Goal: Transaction & Acquisition: Book appointment/travel/reservation

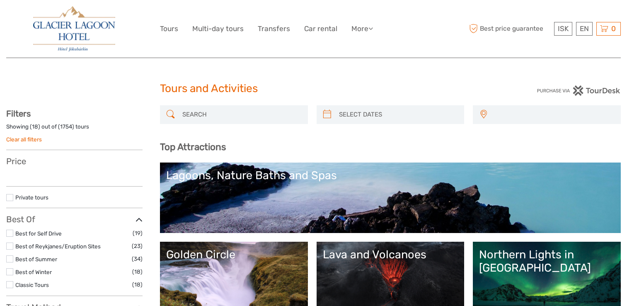
select select
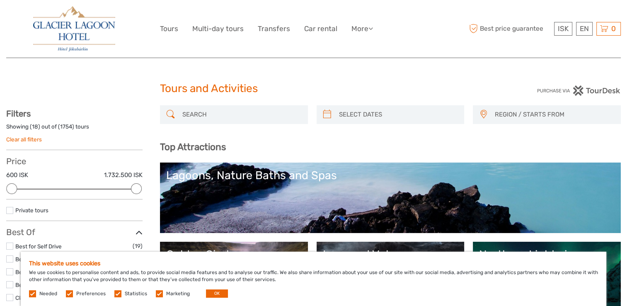
click at [156, 293] on label at bounding box center [159, 293] width 7 height 7
click at [0, 0] on input "checkbox" at bounding box center [0, 0] width 0 height 0
click at [117, 295] on label at bounding box center [117, 293] width 7 height 7
click at [0, 0] on input "checkbox" at bounding box center [0, 0] width 0 height 0
click at [68, 295] on label at bounding box center [69, 293] width 7 height 7
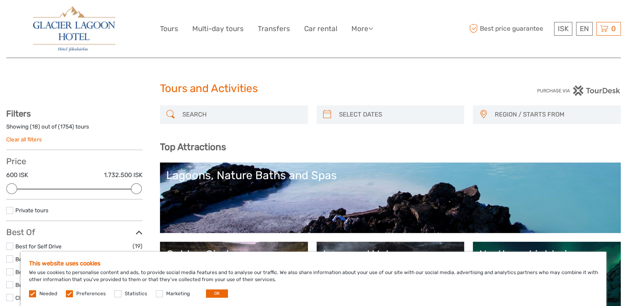
click at [0, 0] on input "checkbox" at bounding box center [0, 0] width 0 height 0
click at [218, 293] on button "OK" at bounding box center [217, 293] width 22 height 8
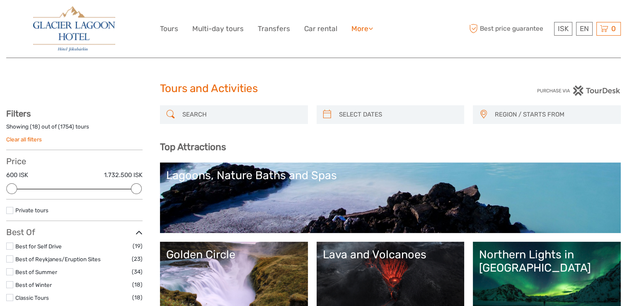
click at [370, 30] on icon at bounding box center [370, 28] width 5 height 7
click at [219, 29] on link "Multi-day tours" at bounding box center [217, 29] width 51 height 12
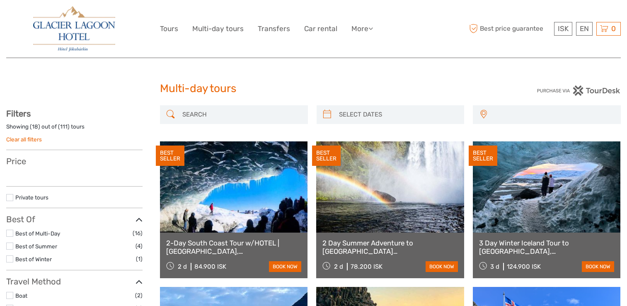
select select
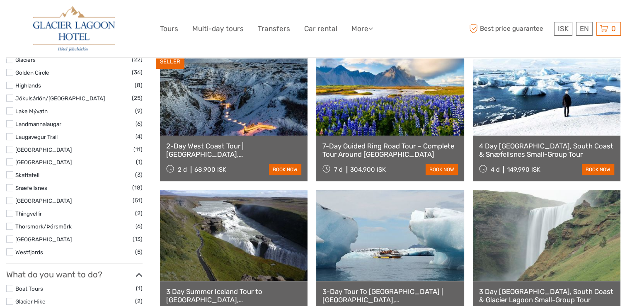
scroll to position [383, 0]
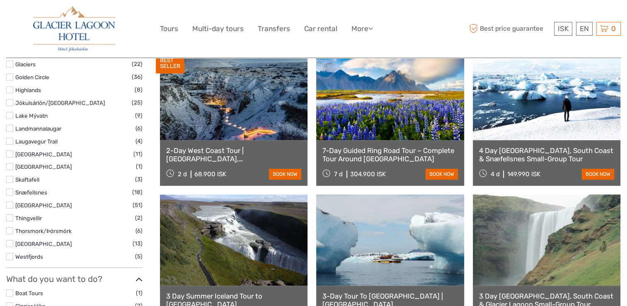
click at [388, 150] on link "7-Day Guided Ring Road Tour – Complete Tour Around [GEOGRAPHIC_DATA]" at bounding box center [389, 154] width 135 height 17
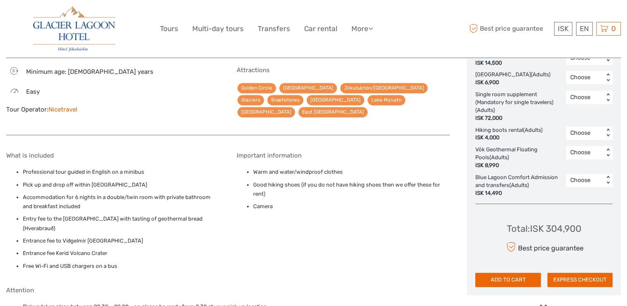
scroll to position [559, 0]
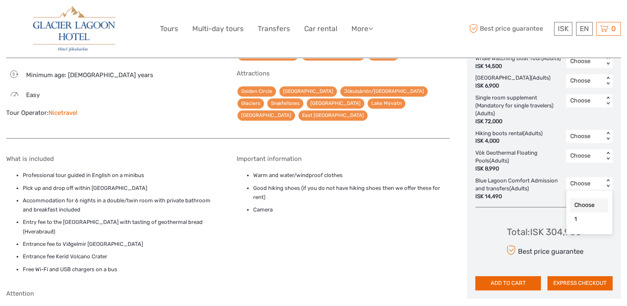
click at [600, 189] on div "Choose" at bounding box center [585, 184] width 38 height 10
click at [575, 224] on div "1" at bounding box center [589, 219] width 38 height 14
click at [607, 160] on div "< >" at bounding box center [608, 156] width 7 height 9
click at [587, 199] on div "1" at bounding box center [589, 191] width 38 height 14
click at [610, 85] on div "< >" at bounding box center [608, 81] width 7 height 9
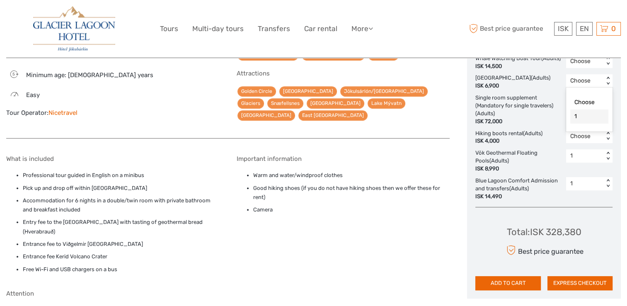
click at [598, 123] on div "1" at bounding box center [589, 116] width 38 height 14
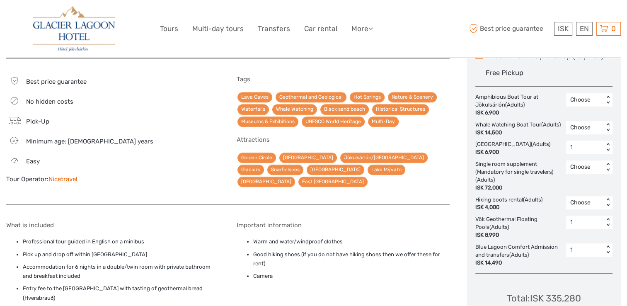
scroll to position [491, 0]
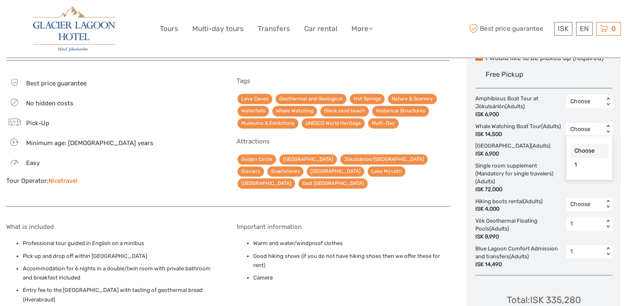
click at [608, 129] on div "< >" at bounding box center [608, 129] width 7 height 9
click at [576, 165] on div "1" at bounding box center [589, 165] width 38 height 14
click at [608, 103] on div "< >" at bounding box center [608, 101] width 7 height 9
click at [601, 141] on div "1" at bounding box center [589, 137] width 38 height 14
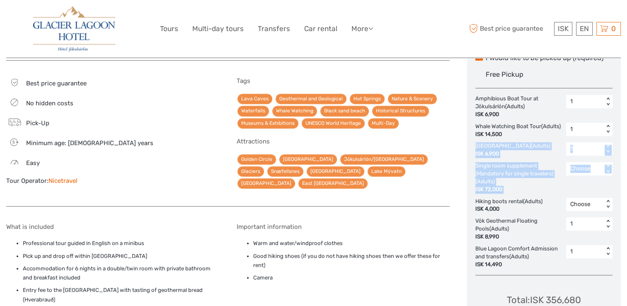
drag, startPoint x: 626, startPoint y: 140, endPoint x: 629, endPoint y: 180, distance: 40.3
click at [627, 180] on html "ISK ISK € $ £ EN English Español Deutsch Tours Multi-day tours Transfers Car re…" at bounding box center [313, 190] width 627 height 1363
drag, startPoint x: 629, startPoint y: 180, endPoint x: 604, endPoint y: 185, distance: 25.4
click at [604, 185] on div "Choose < >" at bounding box center [589, 177] width 46 height 31
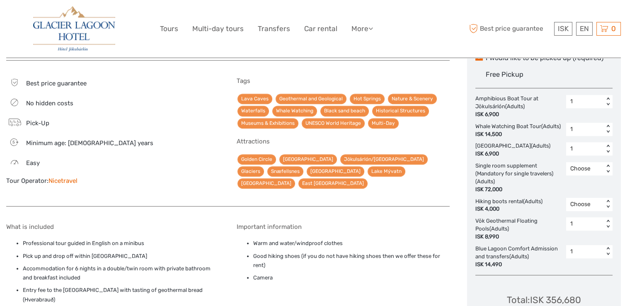
click at [412, 196] on div at bounding box center [227, 57] width 443 height 768
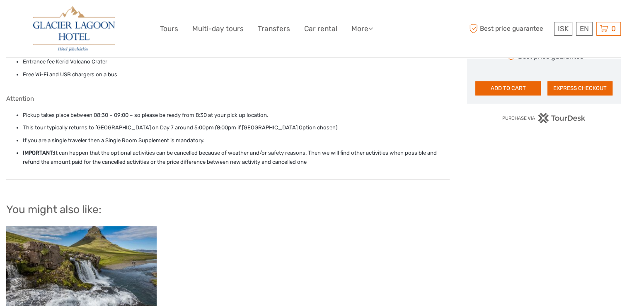
scroll to position [761, 0]
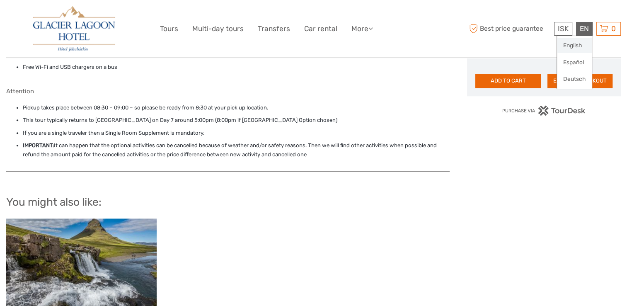
click at [580, 44] on link "English" at bounding box center [574, 45] width 35 height 15
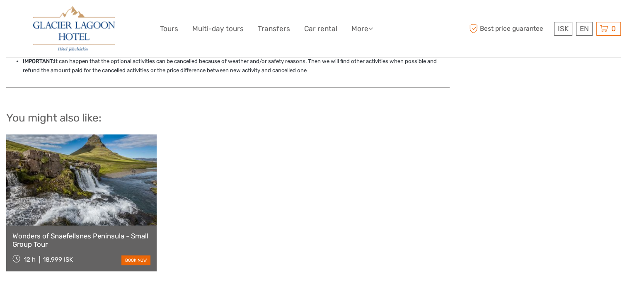
scroll to position [847, 0]
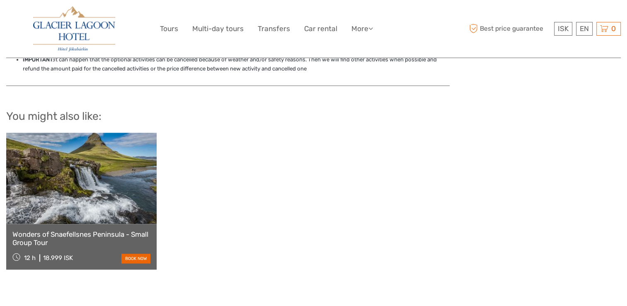
click at [98, 230] on link "Wonders of Snaefellsnes Peninsula - Small Group Tour" at bounding box center [81, 238] width 138 height 17
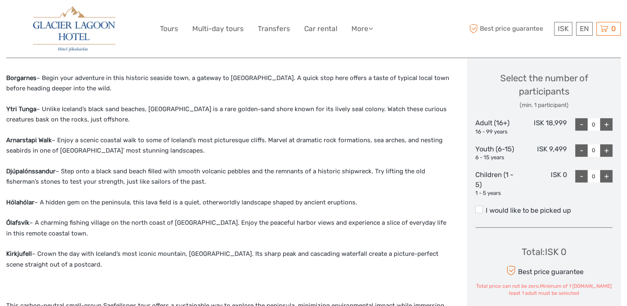
scroll to position [343, 0]
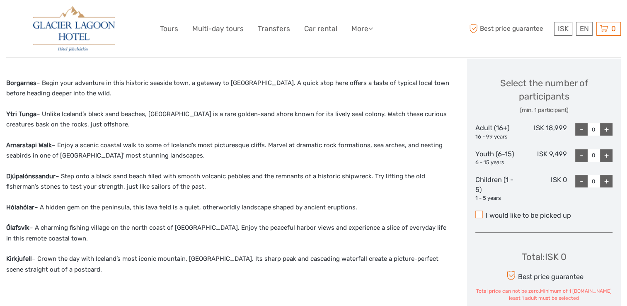
click at [481, 214] on span at bounding box center [478, 214] width 7 height 7
click at [486, 212] on input "I would like to be picked up" at bounding box center [486, 212] width 0 height 0
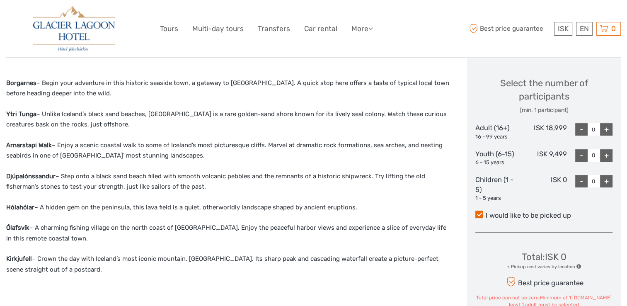
click at [605, 128] on div "+" at bounding box center [606, 129] width 12 height 12
type input "2"
click at [221, 29] on link "Multi-day tours" at bounding box center [217, 29] width 51 height 12
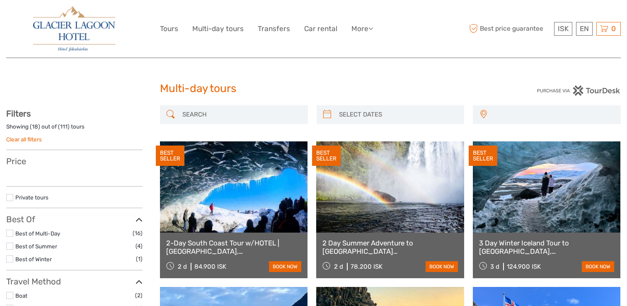
select select
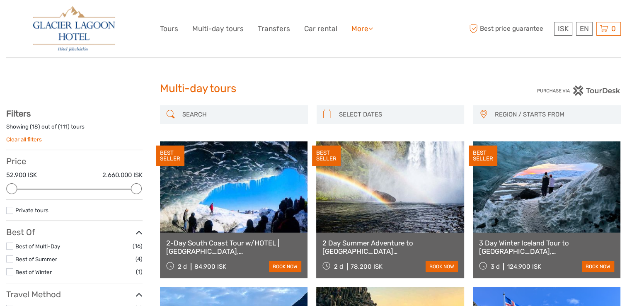
click at [371, 28] on icon at bounding box center [370, 28] width 5 height 7
click at [138, 34] on div at bounding box center [83, 28] width 154 height 45
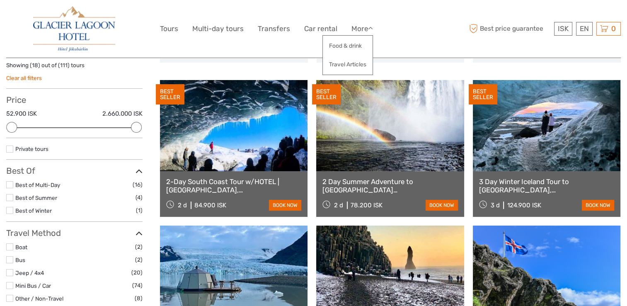
scroll to position [51, 0]
